Goal: Task Accomplishment & Management: Use online tool/utility

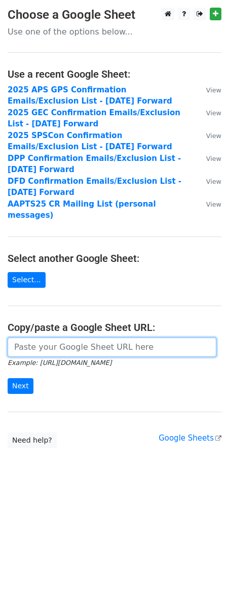
click at [77, 338] on input "url" at bounding box center [112, 347] width 209 height 19
paste input "https://docs.google.com/spreadsheets/d/1NSQDaUB_ESqCcd-ZJrhCRjMXxAEUPDiGphx4JbE…"
type input "https://docs.google.com/spreadsheets/d/1NSQDaUB_ESqCcd-ZJrhCRjMXxAEUPDiGphx4JbE…"
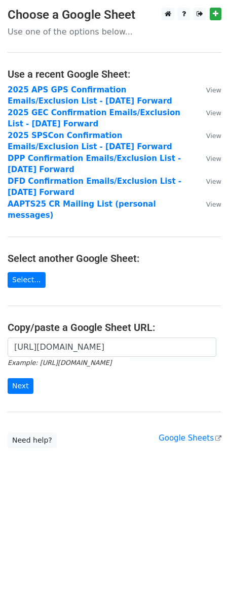
click at [22, 366] on form "https://docs.google.com/spreadsheets/d/1NSQDaUB_ESqCcd-ZJrhCRjMXxAEUPDiGphx4JbE…" at bounding box center [115, 366] width 214 height 57
click at [19, 378] on input "Next" at bounding box center [21, 386] width 26 height 16
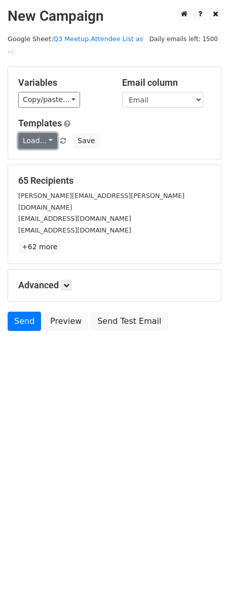
click at [47, 134] on link "Load..." at bounding box center [37, 141] width 39 height 16
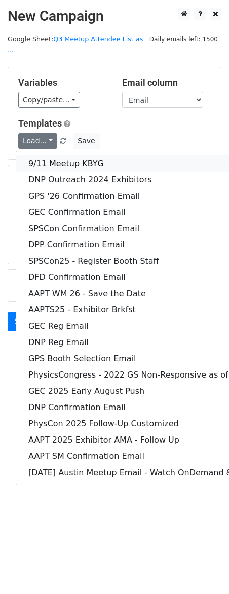
click at [47, 155] on link "9/11 Meetup KBYG" at bounding box center [160, 163] width 289 height 16
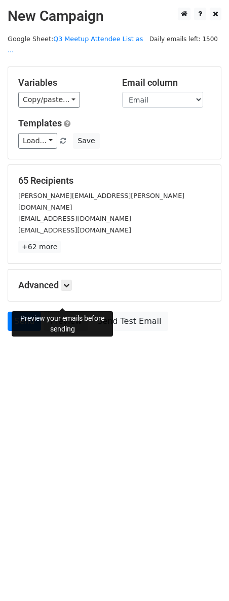
click at [68, 312] on link "Preview" at bounding box center [66, 321] width 45 height 19
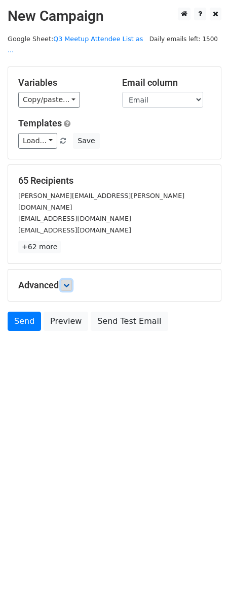
click at [68, 282] on icon at bounding box center [66, 285] width 6 height 6
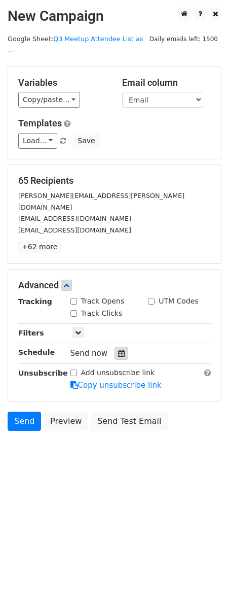
click at [119, 350] on icon at bounding box center [121, 353] width 7 height 7
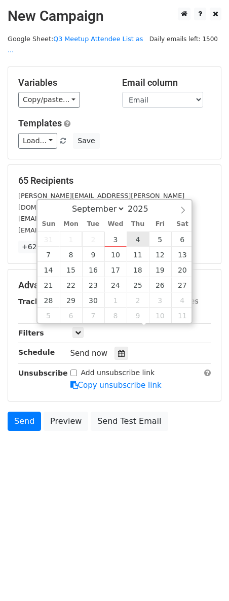
type input "[DATE] 12:00"
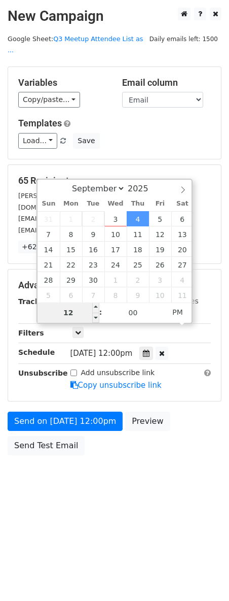
type input "8"
type input "[DATE] 08:00"
type input "08"
click at [186, 320] on span "PM" at bounding box center [178, 312] width 28 height 20
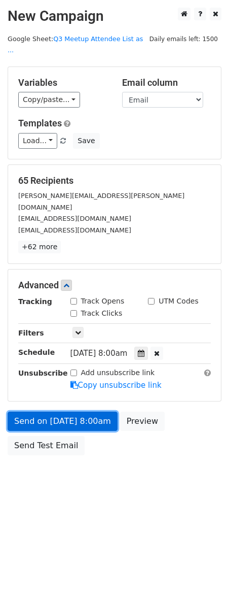
click at [56, 412] on link "Send on [DATE] 8:00am" at bounding box center [63, 421] width 110 height 19
